Goal: Task Accomplishment & Management: Manage account settings

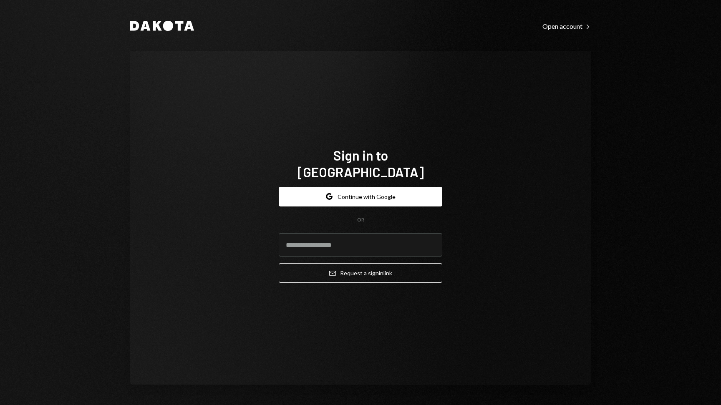
click at [352, 180] on div "Google Continue with Google OR Email Request a sign in link" at bounding box center [361, 235] width 164 height 110
click at [352, 191] on button "Google Continue with Google" at bounding box center [361, 197] width 164 height 20
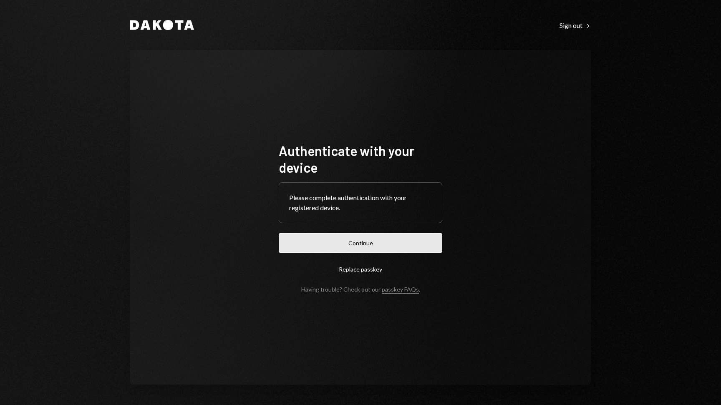
click at [429, 249] on button "Continue" at bounding box center [361, 243] width 164 height 20
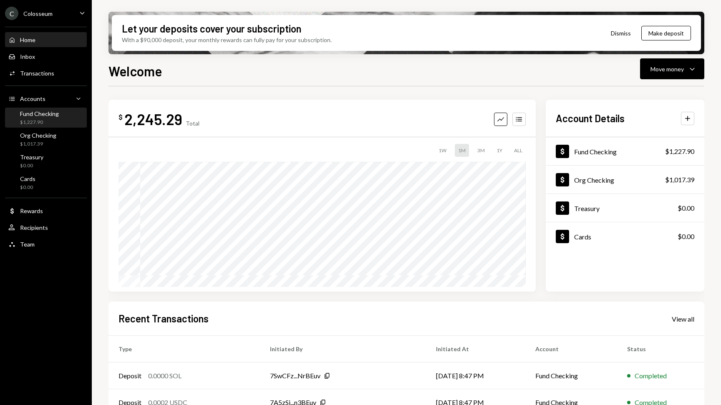
click at [55, 115] on div "Fund Checking" at bounding box center [39, 113] width 39 height 7
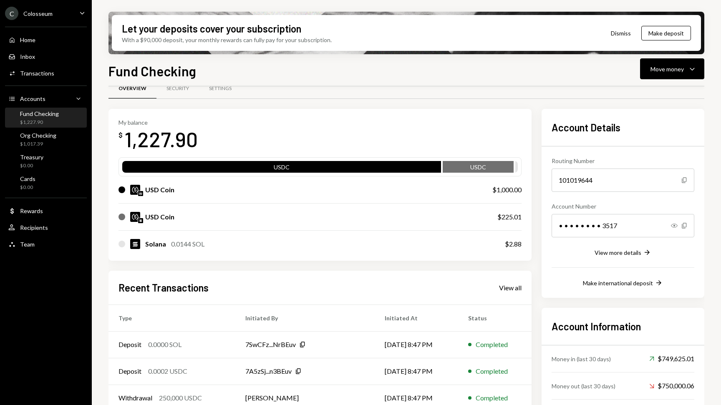
scroll to position [17, 0]
click at [626, 256] on button "View more details Right Arrow" at bounding box center [623, 252] width 57 height 9
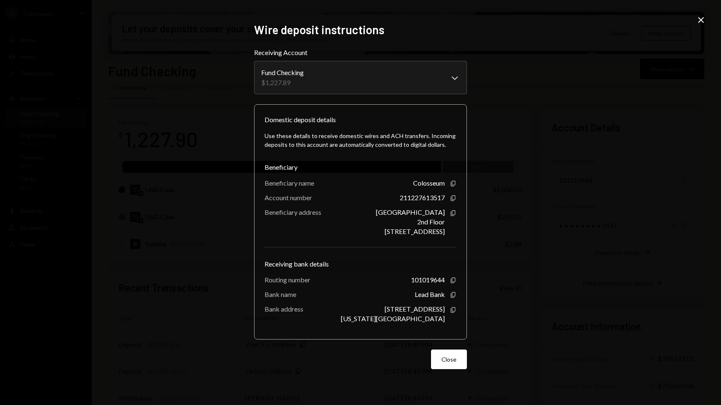
click at [545, 101] on div "**********" at bounding box center [360, 202] width 721 height 405
click at [449, 370] on div "**********" at bounding box center [360, 203] width 213 height 361
click at [449, 366] on button "Close" at bounding box center [449, 360] width 36 height 20
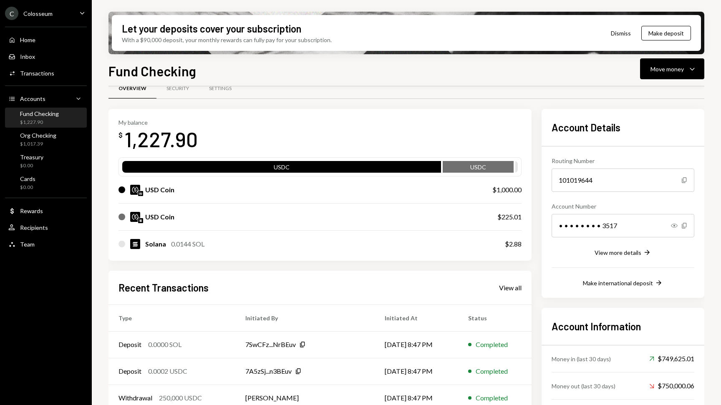
click at [167, 204] on div "USD Coin $225.01" at bounding box center [320, 217] width 403 height 27
click at [167, 210] on div "USD Coin $225.01" at bounding box center [320, 217] width 403 height 27
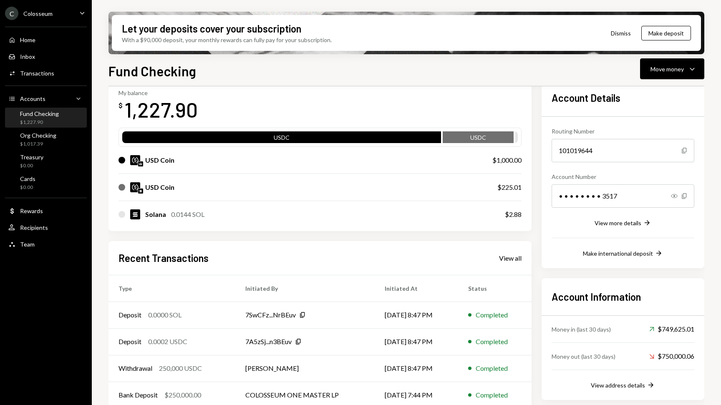
scroll to position [47, 0]
click at [686, 65] on div "Move money Caret Down" at bounding box center [672, 69] width 43 height 10
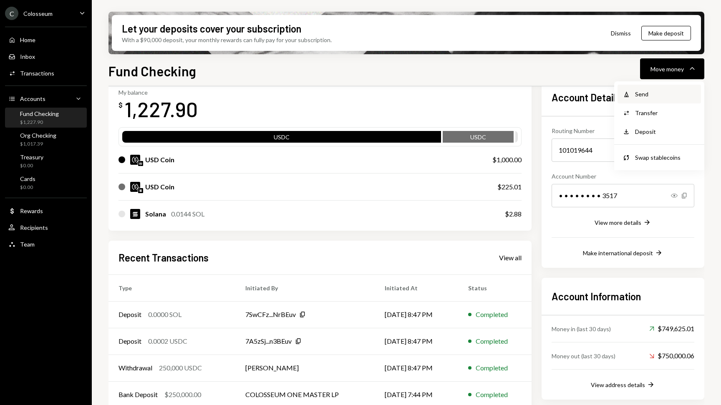
click at [645, 93] on div "Send" at bounding box center [665, 94] width 61 height 9
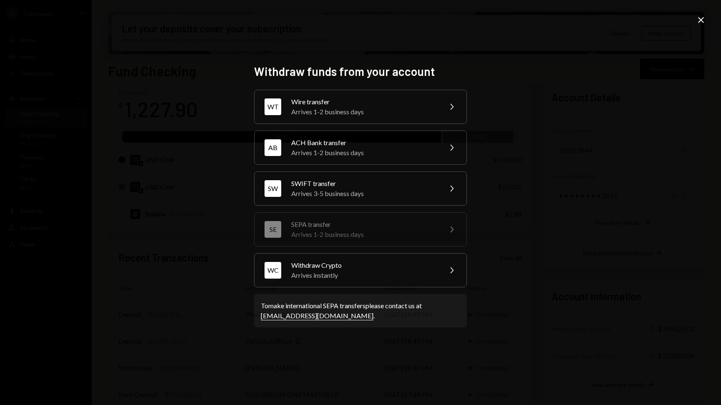
click at [585, 190] on div "Withdraw funds from your account WT Wire transfer Arrives 1-2 business days Che…" at bounding box center [360, 202] width 721 height 405
click at [598, 126] on div "Withdraw funds from your account WT Wire transfer Arrives 1-2 business days Che…" at bounding box center [360, 202] width 721 height 405
click at [699, 23] on icon "Close" at bounding box center [701, 20] width 10 height 10
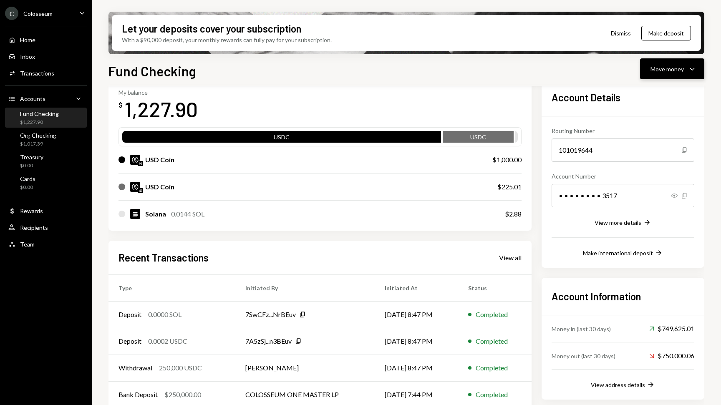
click at [667, 73] on div "Move money" at bounding box center [667, 69] width 33 height 9
click at [653, 131] on div "Deposit" at bounding box center [665, 131] width 61 height 9
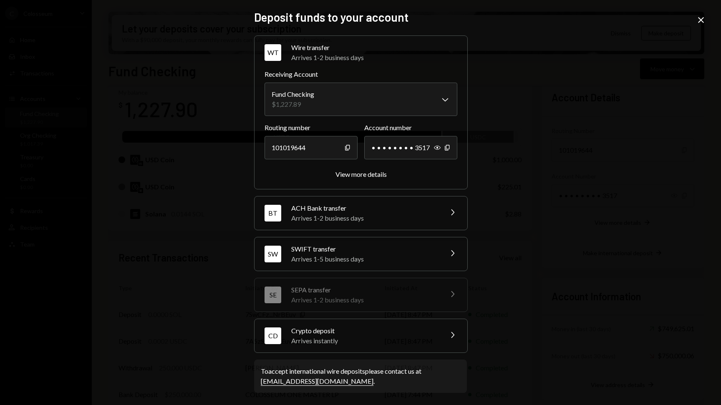
click at [380, 335] on div "Crypto deposit" at bounding box center [364, 331] width 146 height 10
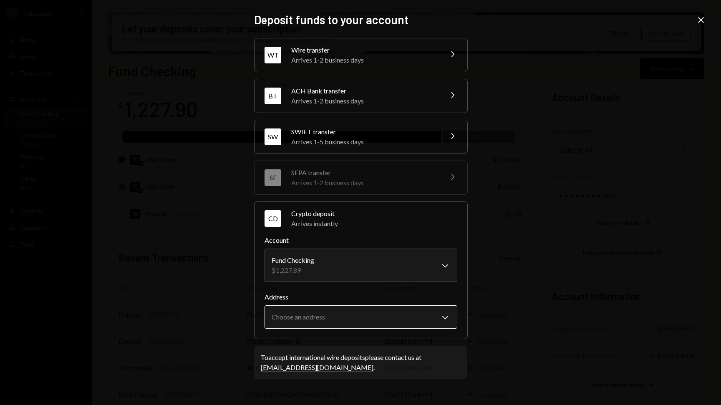
click at [374, 324] on body "C Colosseum Caret Down Home Home Inbox Inbox Activities Transactions Accounts A…" at bounding box center [360, 202] width 721 height 405
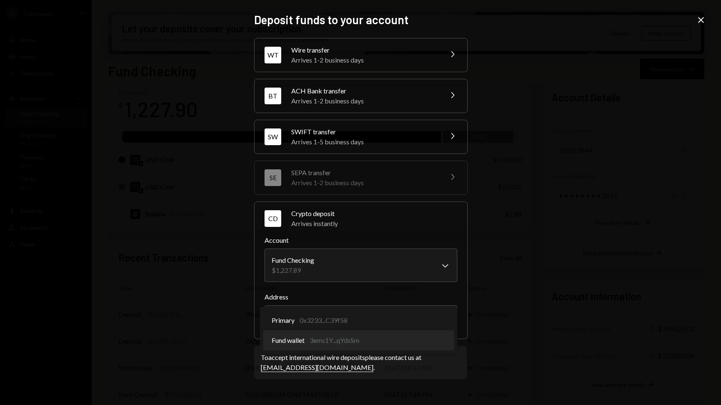
select select "**********"
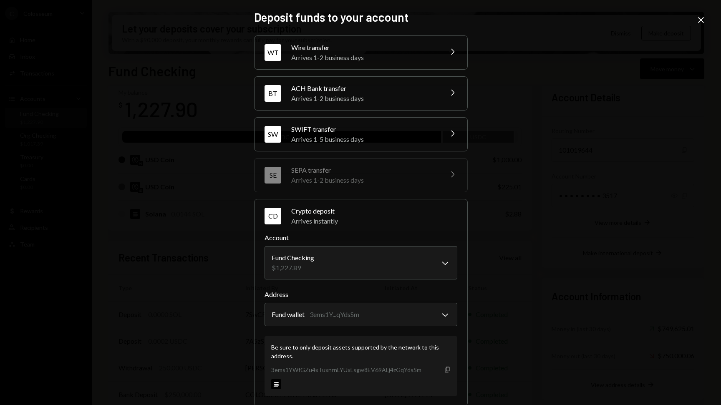
click at [445, 371] on icon "button" at bounding box center [447, 369] width 5 height 5
